Goal: Navigation & Orientation: Understand site structure

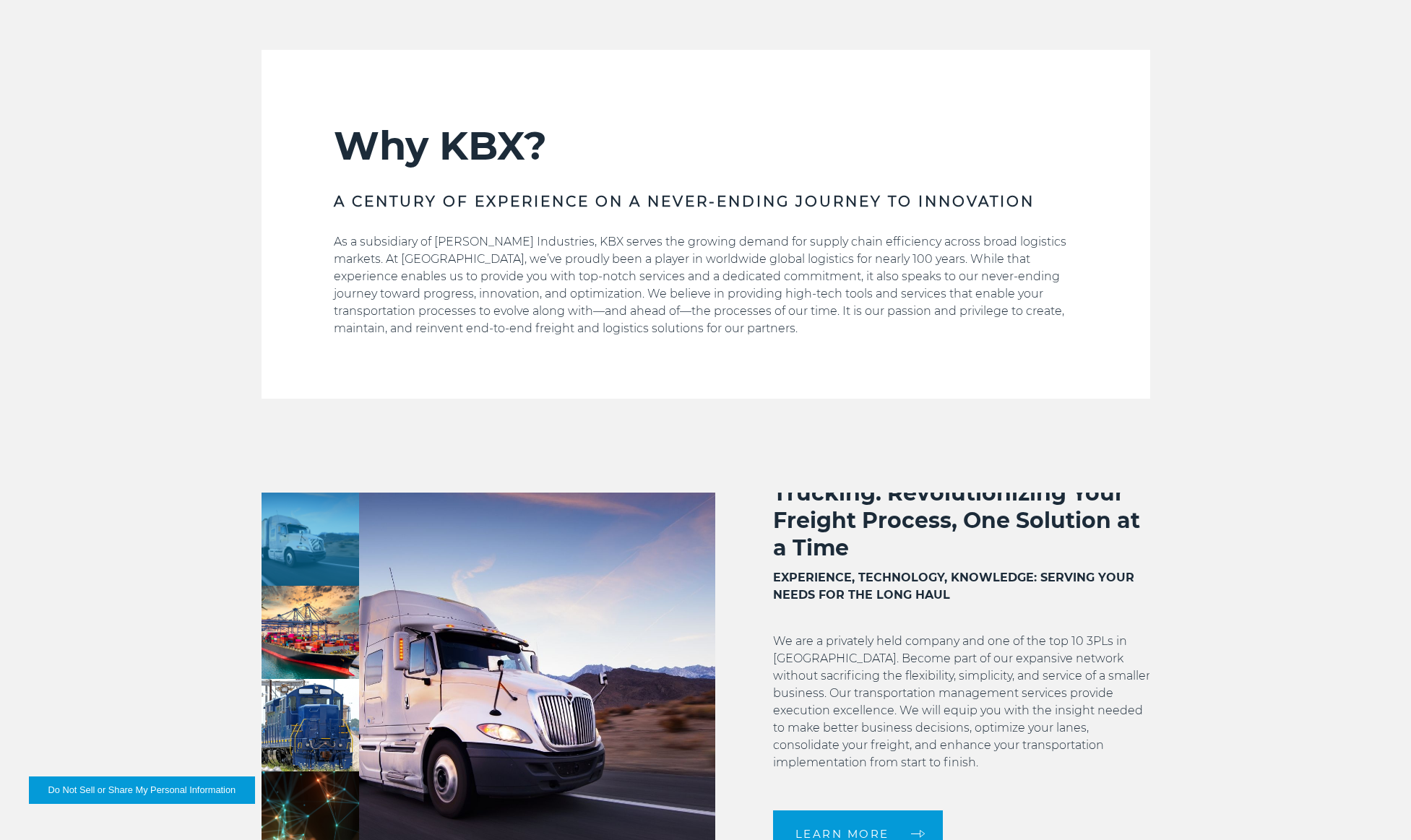
scroll to position [40, 0]
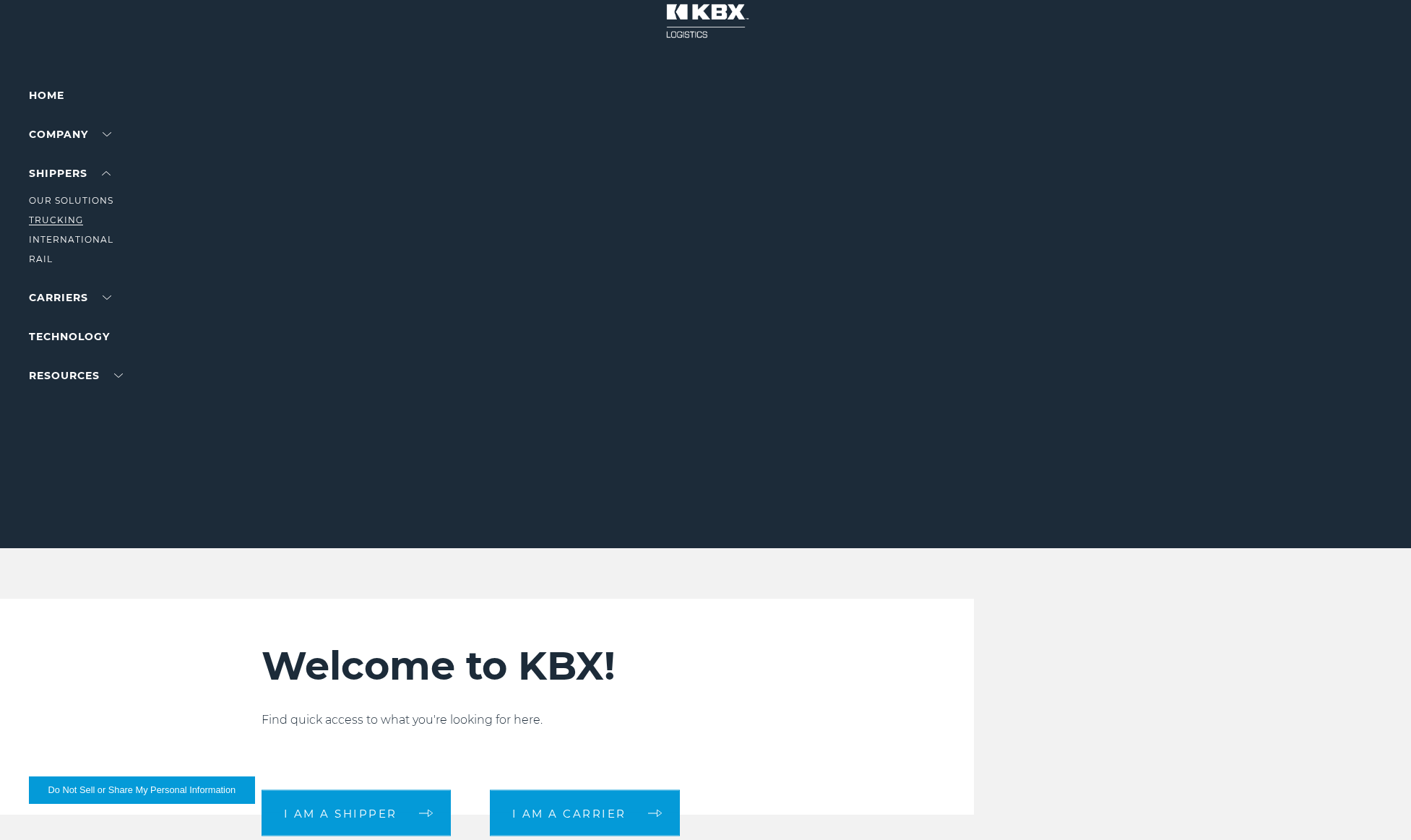
click at [63, 217] on link "Trucking" at bounding box center [56, 219] width 54 height 10
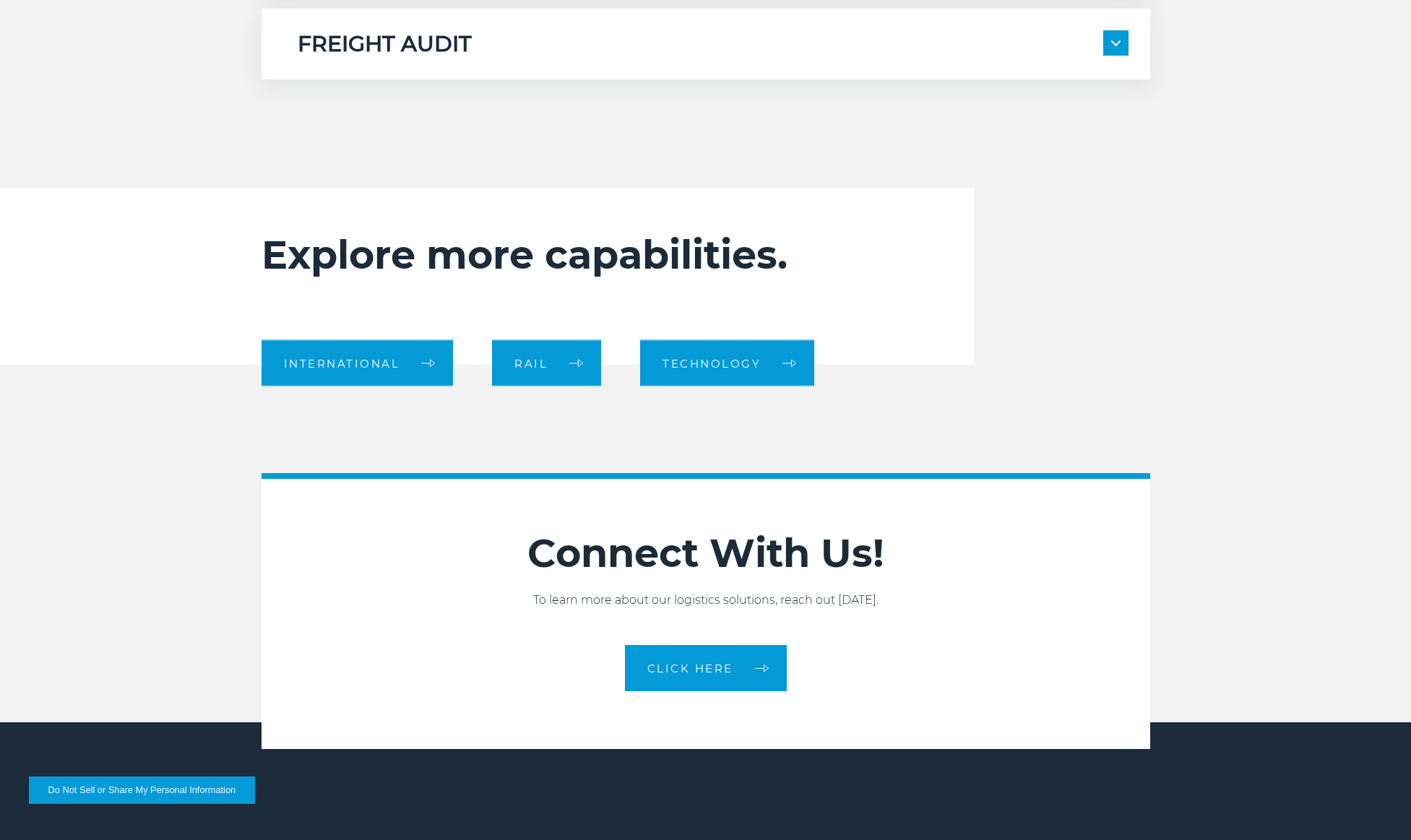
scroll to position [1606, 0]
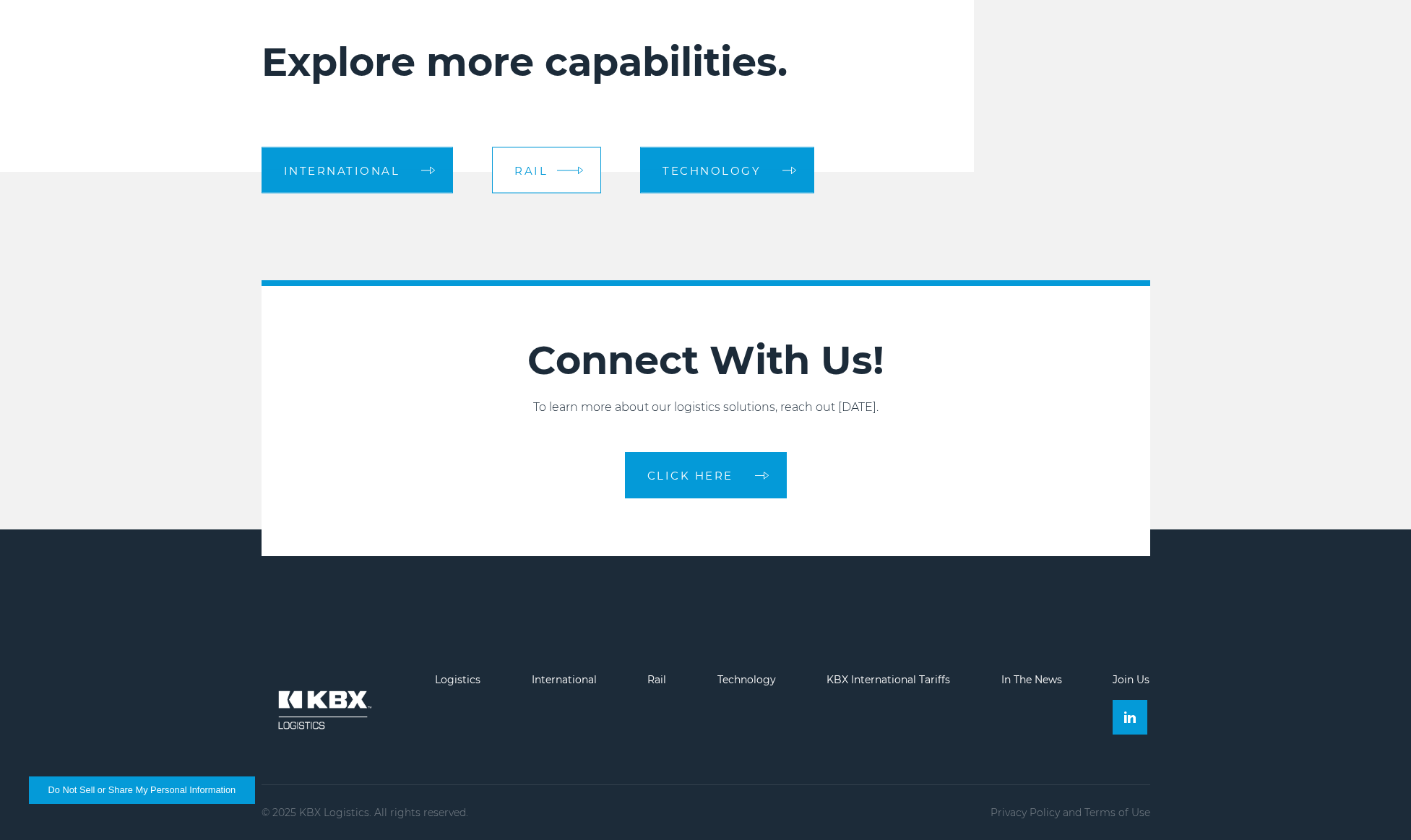
click at [533, 168] on span "Rail" at bounding box center [530, 170] width 33 height 10
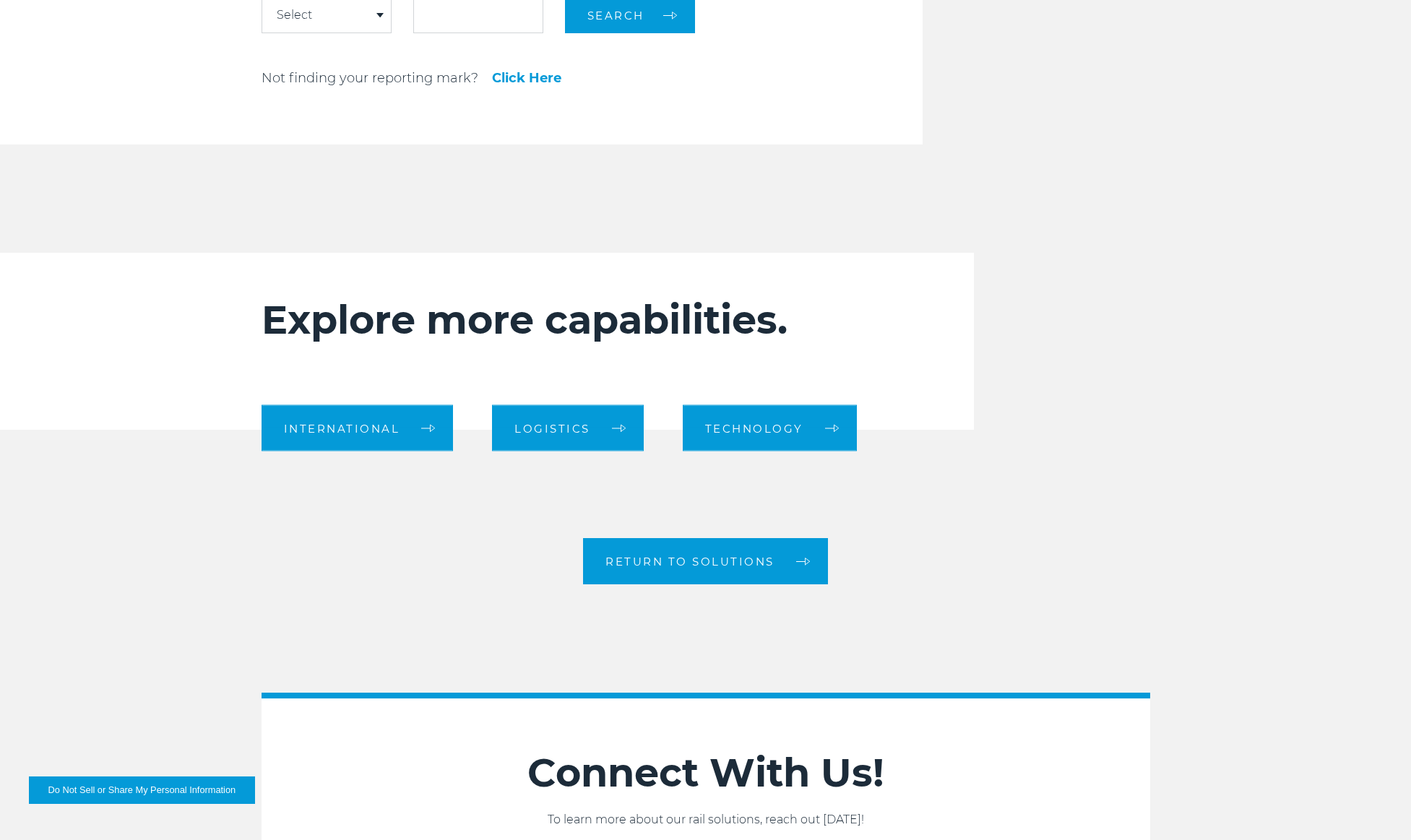
scroll to position [2375, 0]
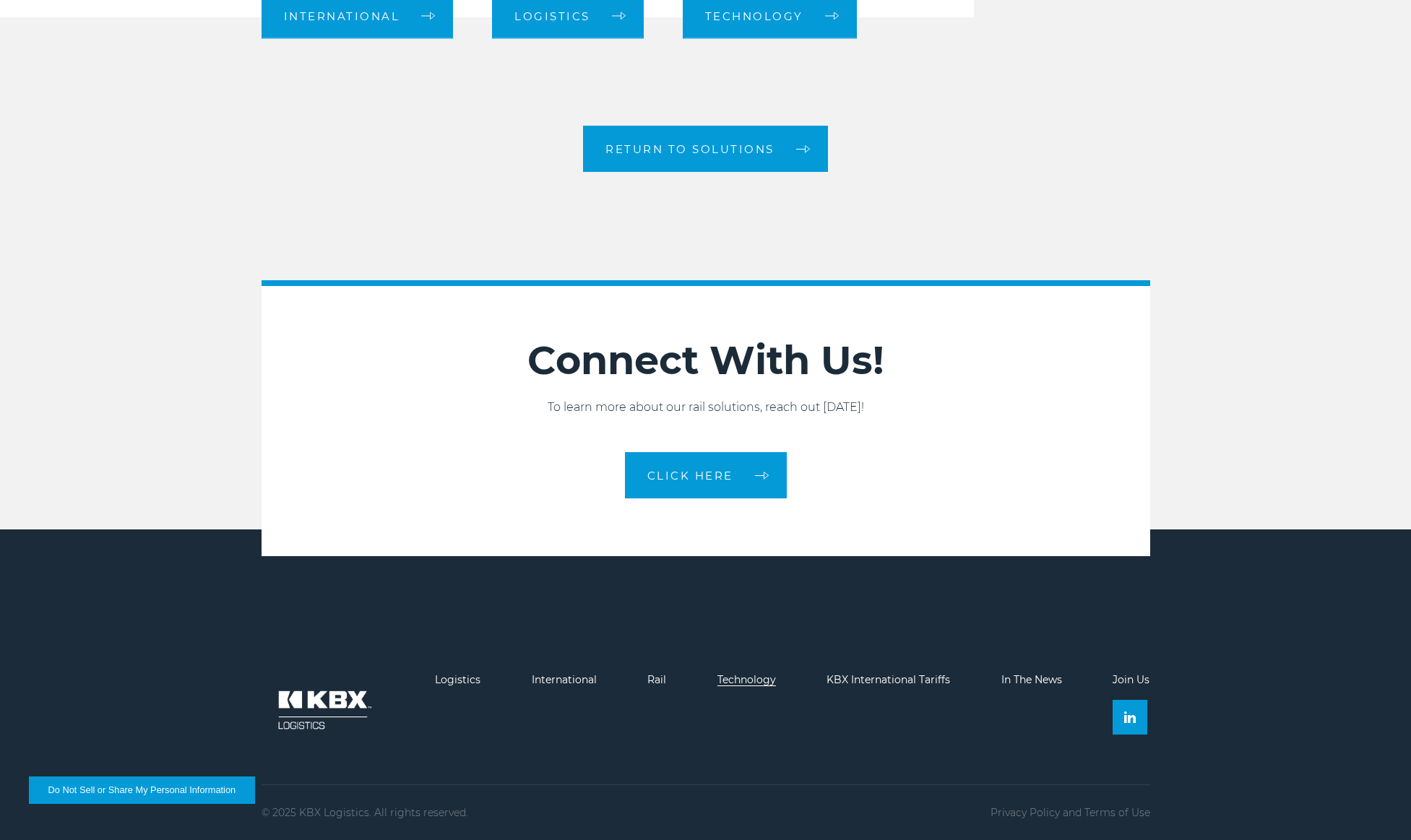
click at [741, 678] on link "Technology" at bounding box center [746, 680] width 58 height 13
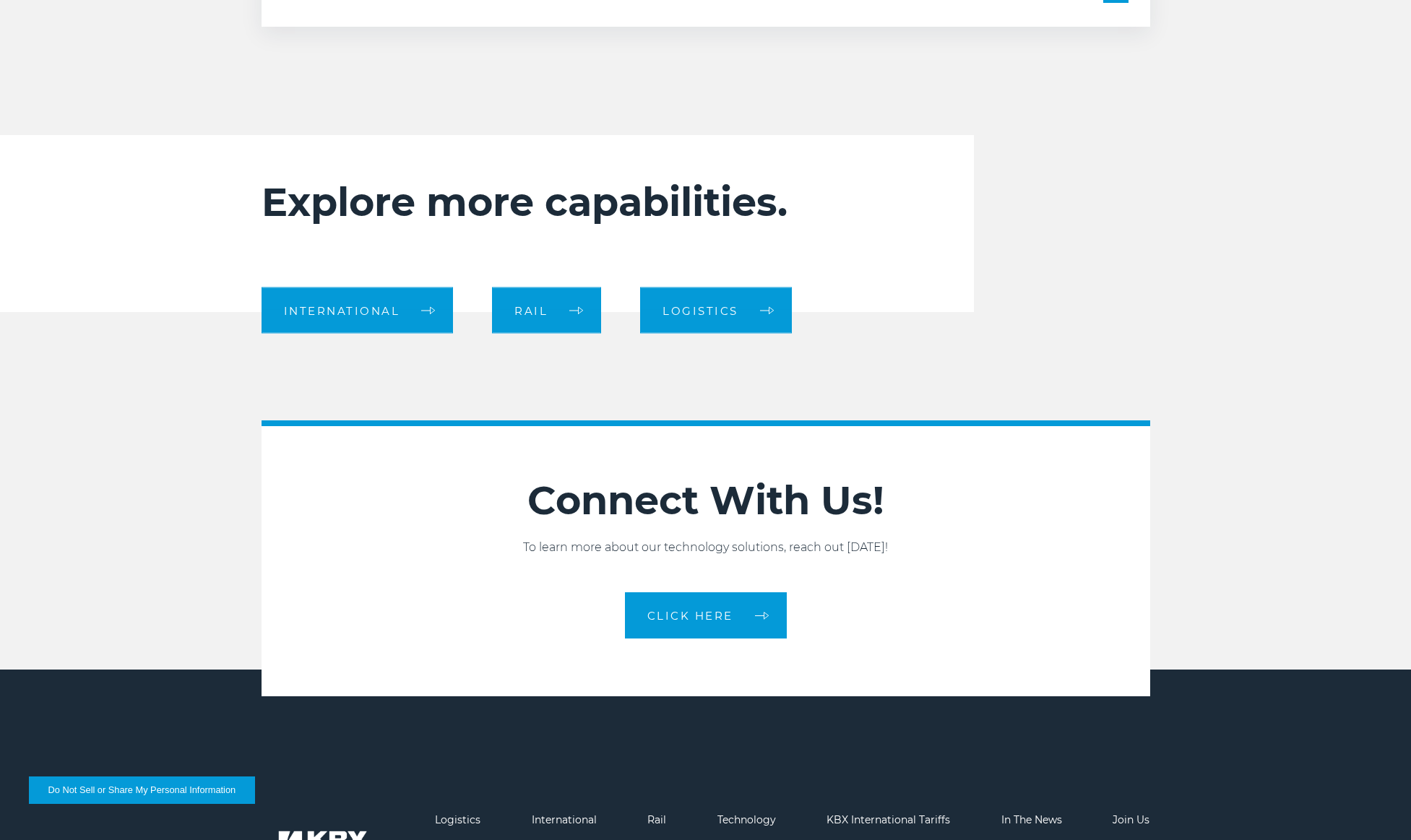
scroll to position [1432, 0]
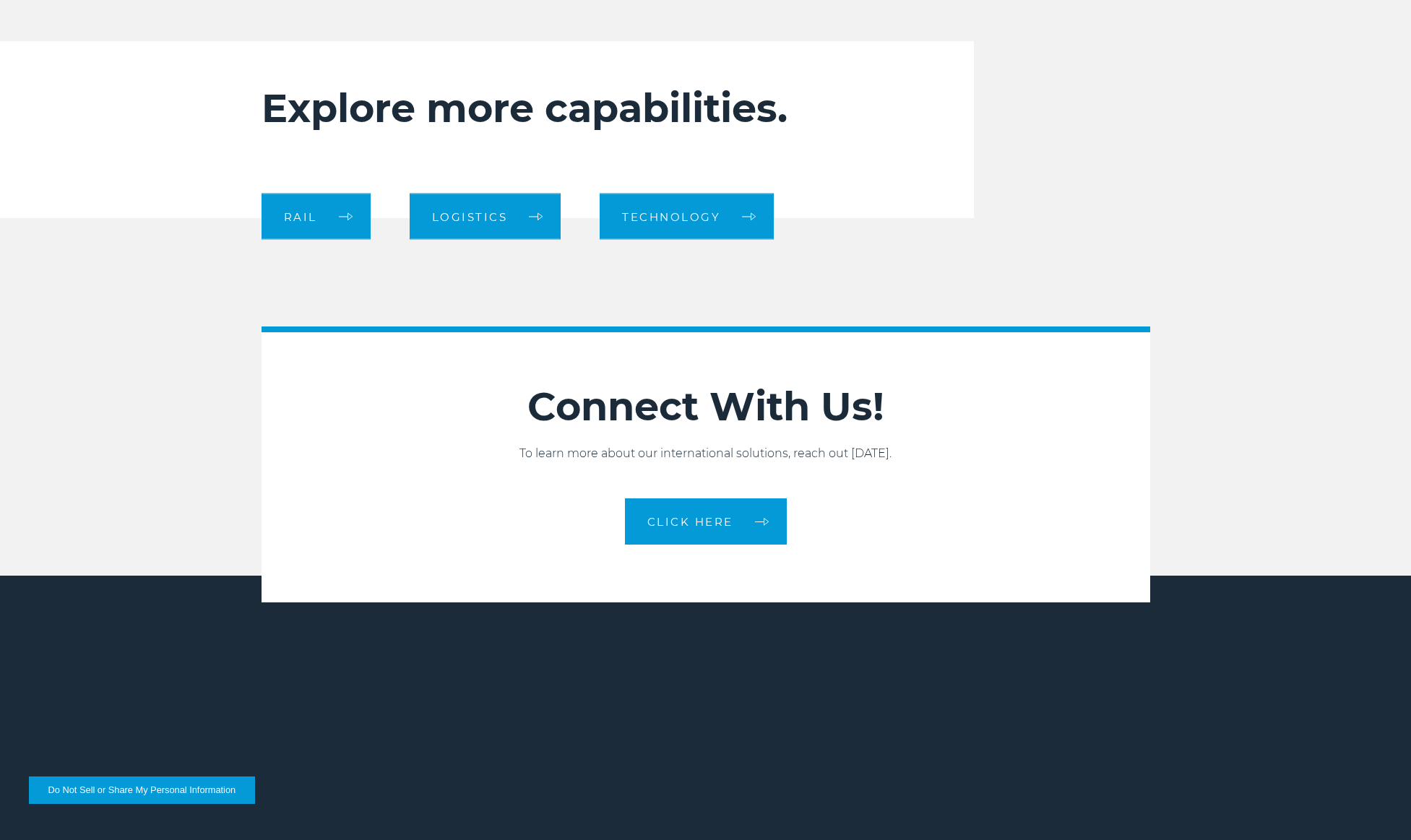
scroll to position [2280, 0]
